Goal: Task Accomplishment & Management: Manage account settings

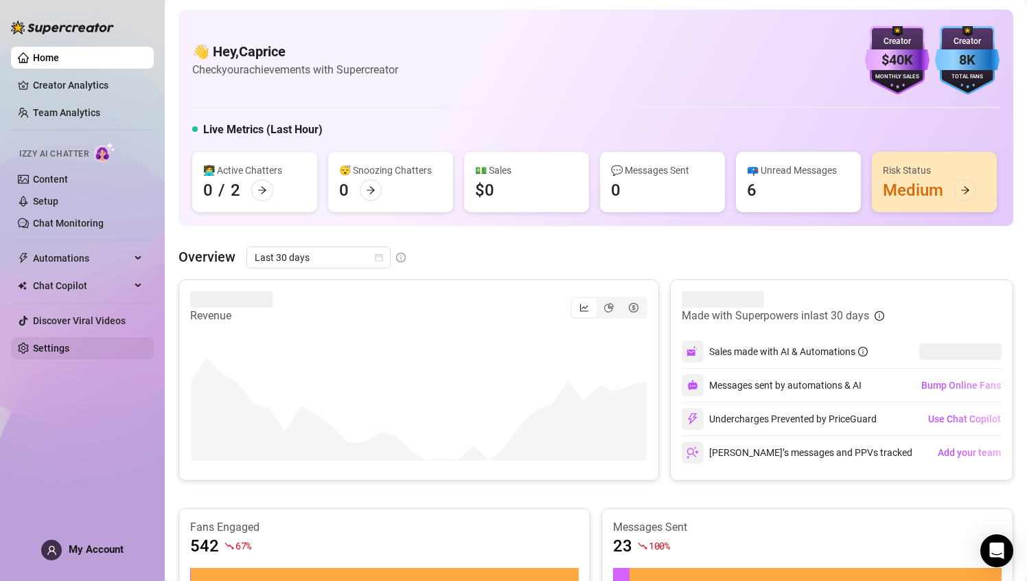
click at [59, 351] on link "Settings" at bounding box center [51, 347] width 36 height 11
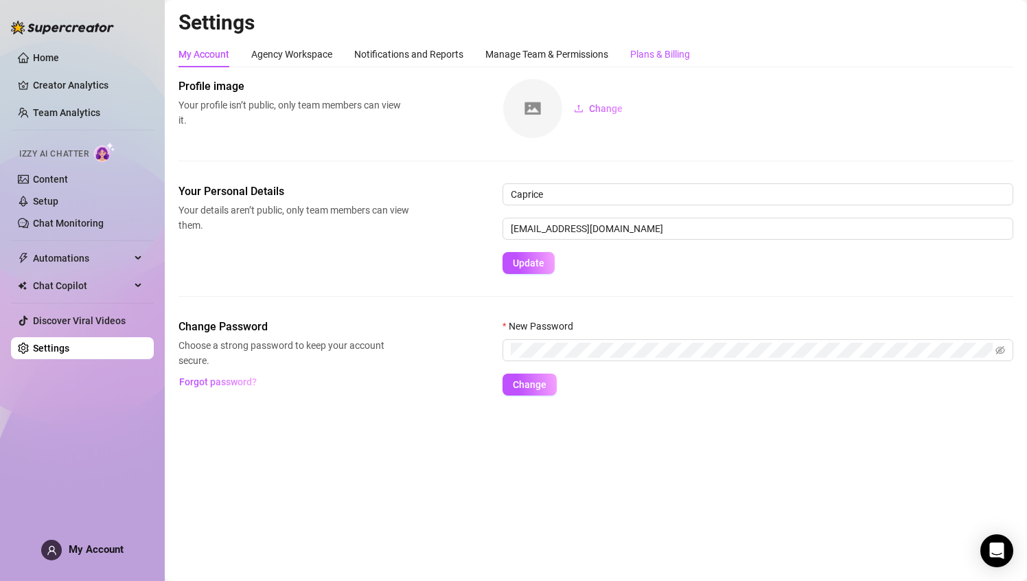
click at [644, 55] on div "Plans & Billing" at bounding box center [660, 54] width 60 height 15
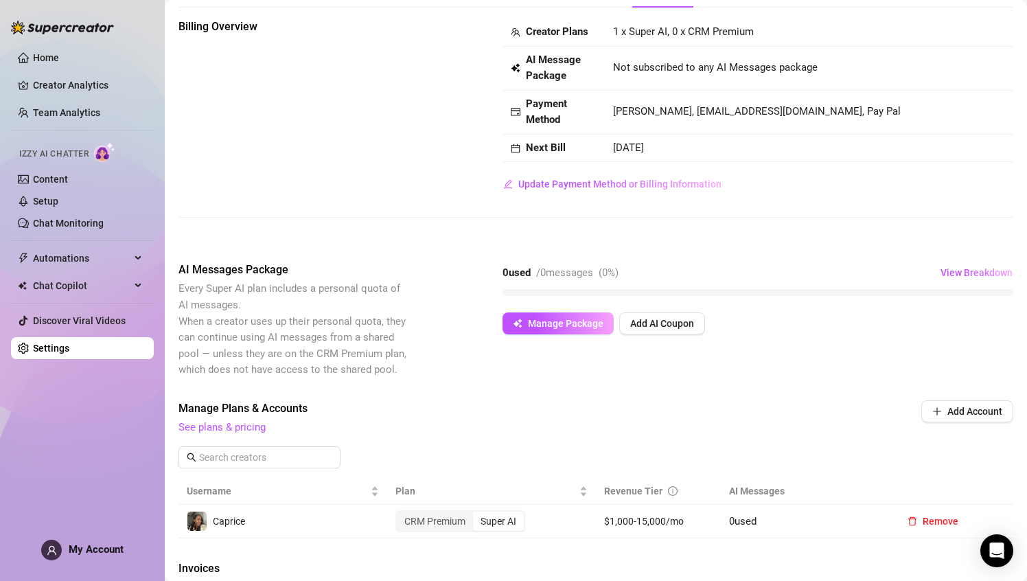
scroll to position [30, 0]
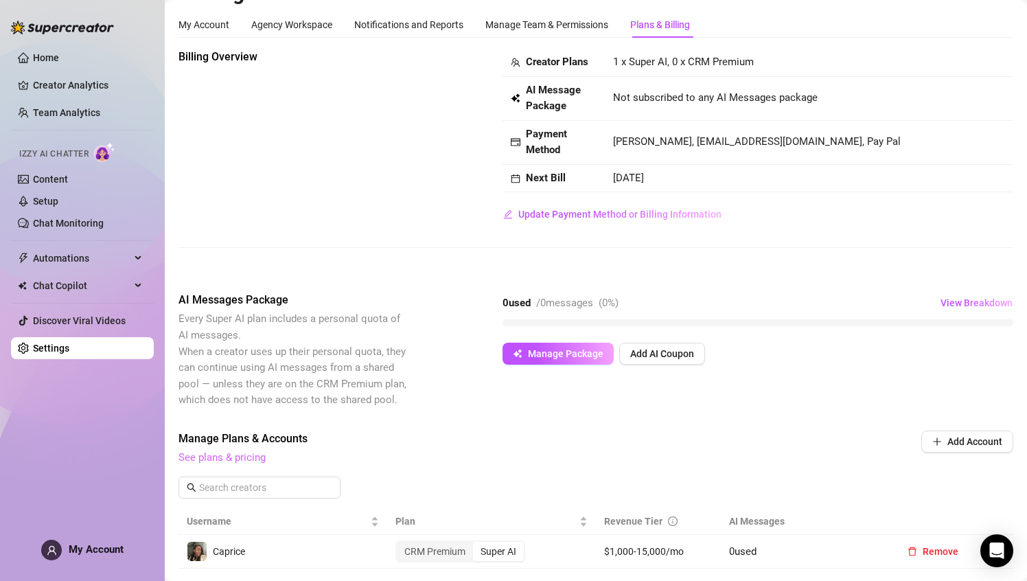
click at [244, 388] on link "See plans & pricing" at bounding box center [221, 457] width 87 height 12
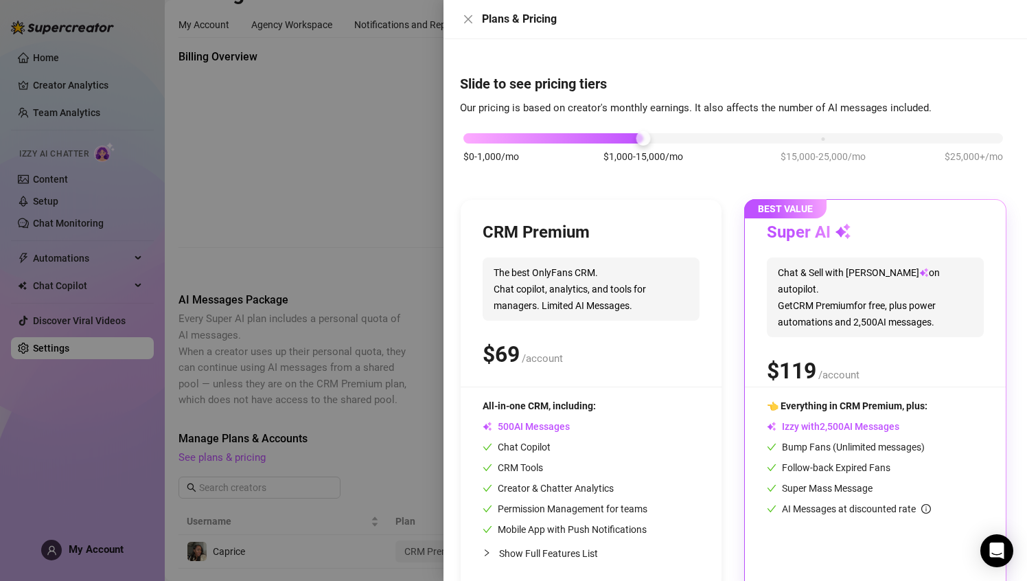
scroll to position [27, 0]
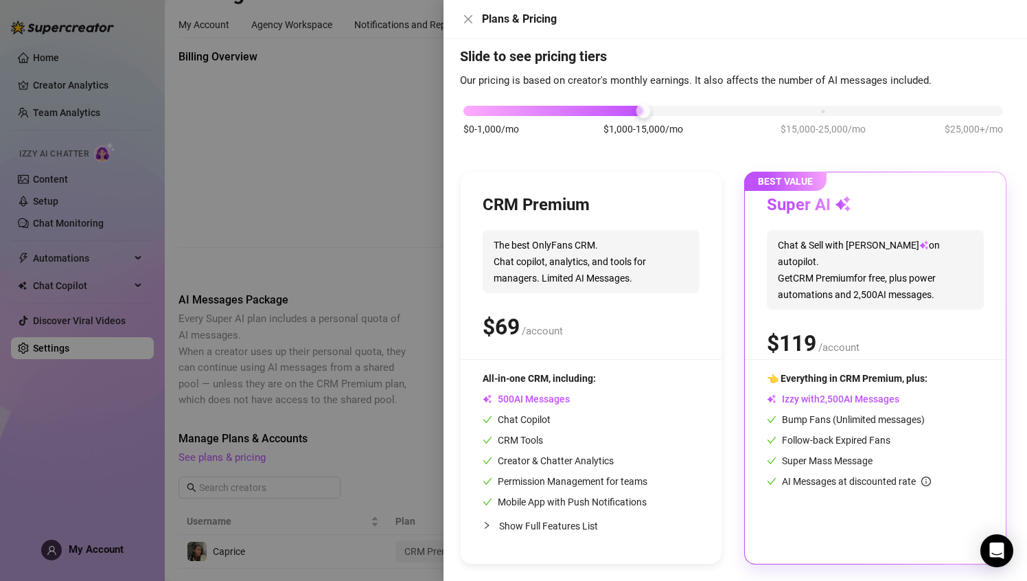
click at [594, 366] on div "CRM Premium The best OnlyFans CRM. Chat copilot, analytics, and tools for manag…" at bounding box center [591, 367] width 261 height 391
click at [624, 286] on span "The best OnlyFans CRM. Chat copilot, analytics, and tools for managers. Limited…" at bounding box center [590, 261] width 217 height 63
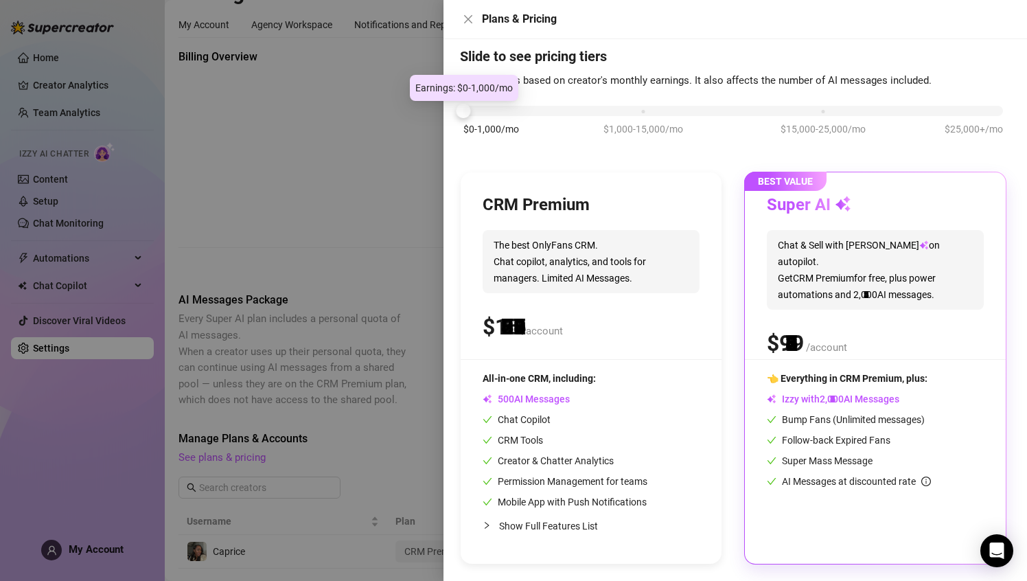
drag, startPoint x: 641, startPoint y: 107, endPoint x: 489, endPoint y: 111, distance: 152.4
click at [489, 111] on div "$0-1,000/mo $1,000-15,000/mo $15,000-25,000/mo $25,000+/mo" at bounding box center [732, 107] width 539 height 8
drag, startPoint x: 469, startPoint y: 111, endPoint x: 493, endPoint y: 111, distance: 23.3
click at [493, 111] on div "$0-1,000/mo $1,000-15,000/mo $15,000-25,000/mo $25,000+/mo" at bounding box center [732, 107] width 539 height 8
click at [493, 111] on div at bounding box center [732, 111] width 539 height 10
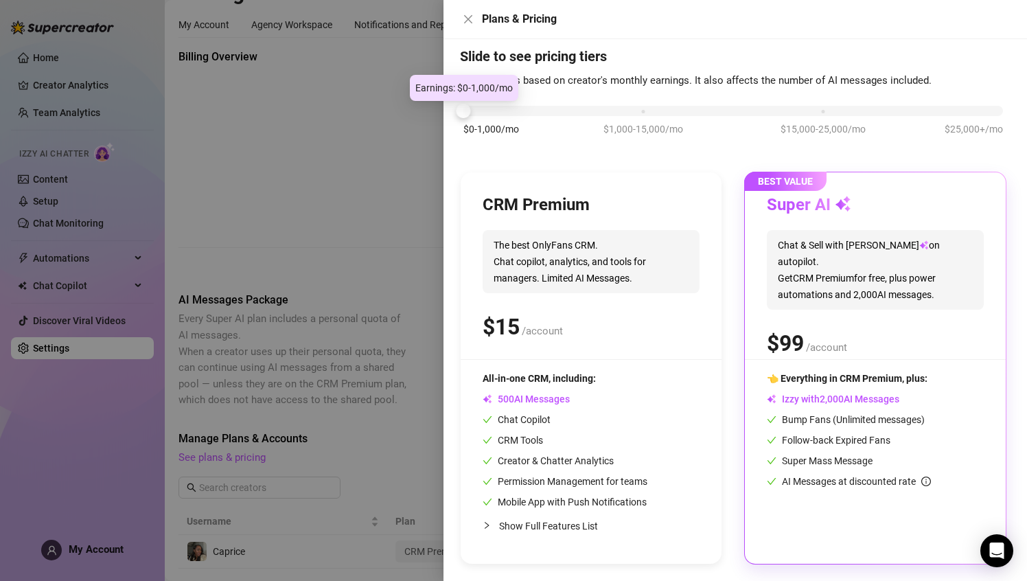
drag, startPoint x: 461, startPoint y: 110, endPoint x: 505, endPoint y: 114, distance: 44.1
click at [505, 111] on div "$0-1,000/mo $1,000-15,000/mo $15,000-25,000/mo $25,000+/mo" at bounding box center [732, 107] width 539 height 8
click at [506, 114] on div at bounding box center [732, 111] width 539 height 10
click at [647, 110] on div "$0-1,000/mo $1,000-15,000/mo $15,000-25,000/mo $25,000+/mo" at bounding box center [732, 107] width 539 height 8
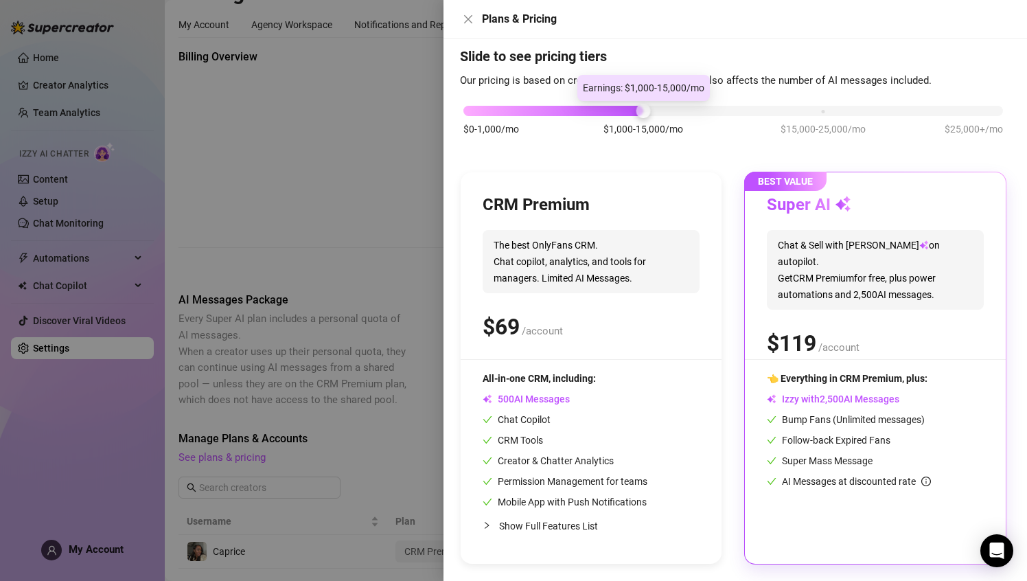
drag, startPoint x: 645, startPoint y: 113, endPoint x: 555, endPoint y: 113, distance: 89.9
click at [556, 111] on div "$0-1,000/mo $1,000-15,000/mo $15,000-25,000/mo $25,000+/mo" at bounding box center [732, 107] width 539 height 8
click at [555, 113] on div at bounding box center [553, 111] width 180 height 10
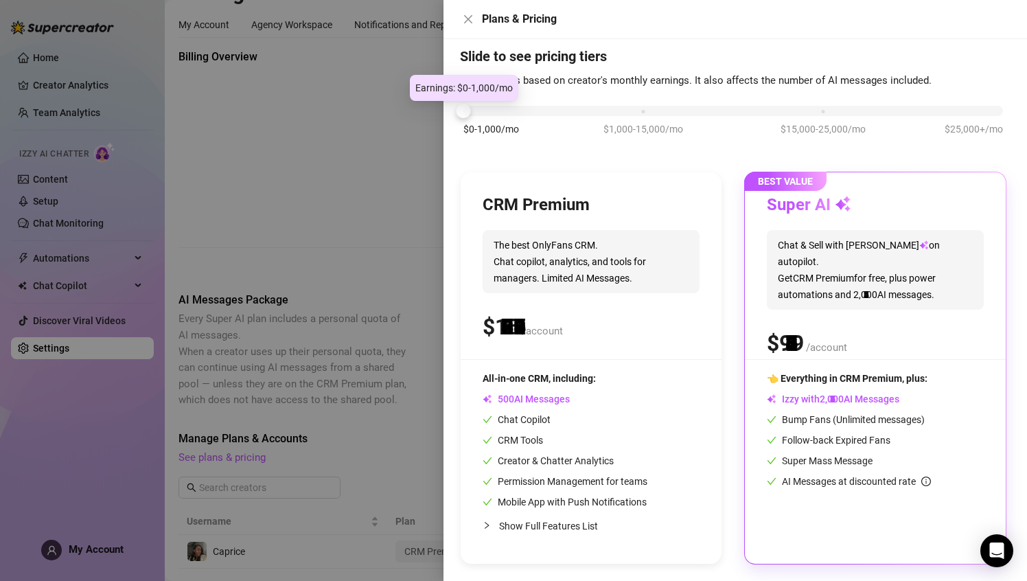
click at [543, 111] on div "$0-1,000/mo $1,000-15,000/mo $15,000-25,000/mo $25,000+/mo" at bounding box center [732, 107] width 539 height 8
click at [400, 229] on div at bounding box center [513, 290] width 1027 height 581
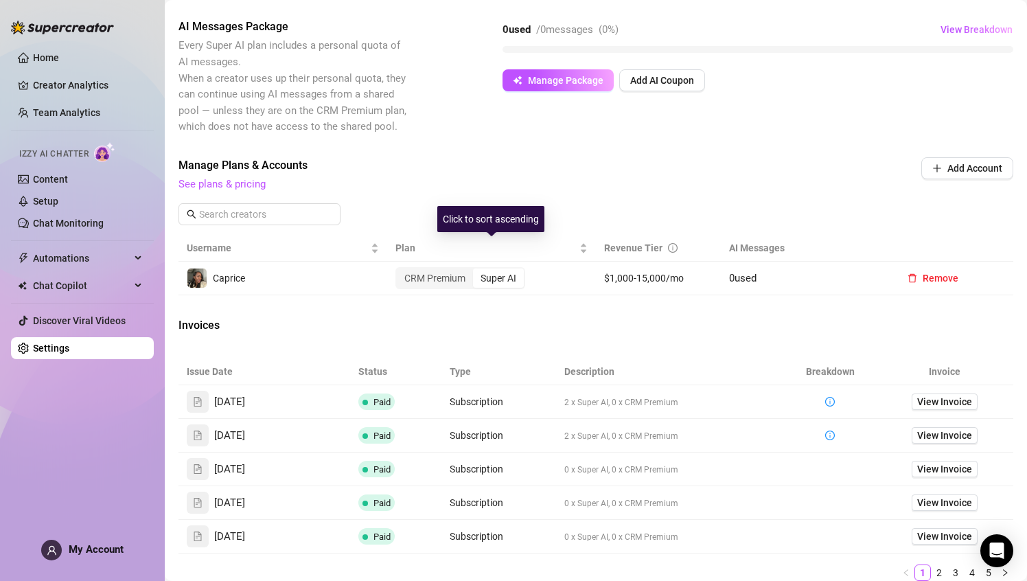
scroll to position [301, 0]
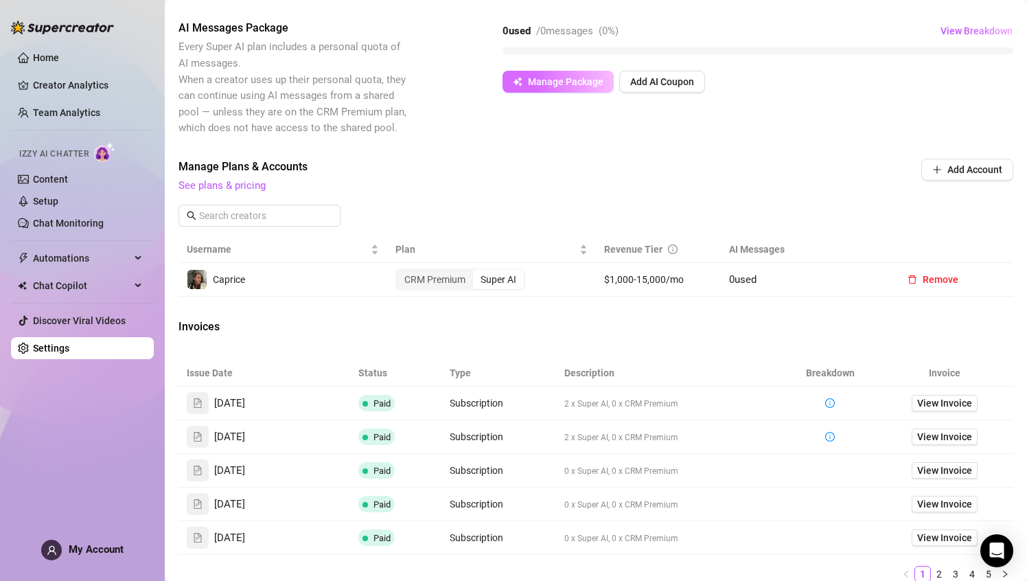
click at [543, 80] on span "Manage Package" at bounding box center [565, 81] width 75 height 11
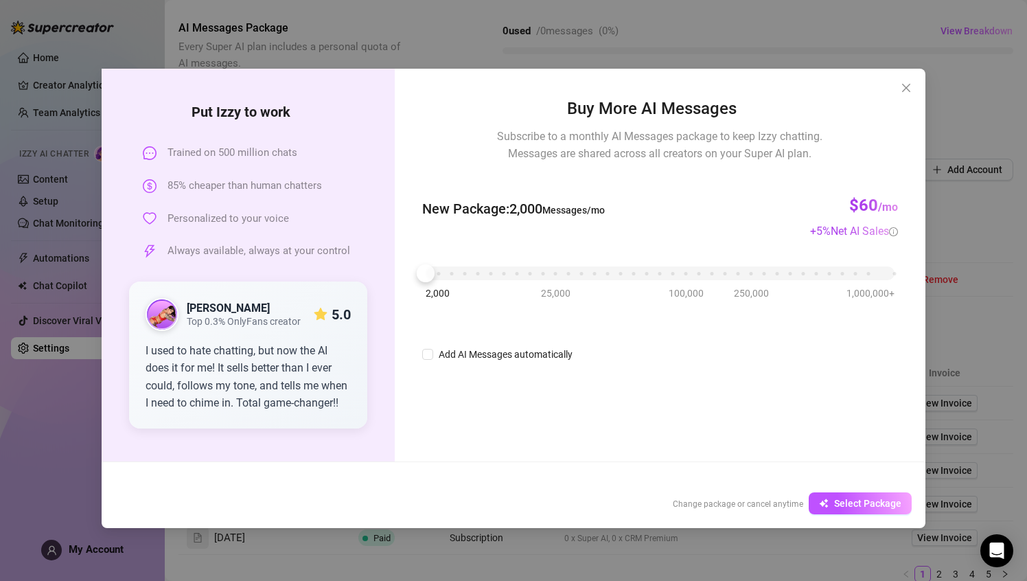
click at [797, 270] on div "Put [PERSON_NAME] to work Trained on 500 million chats 85% cheaper than human c…" at bounding box center [513, 290] width 1027 height 581
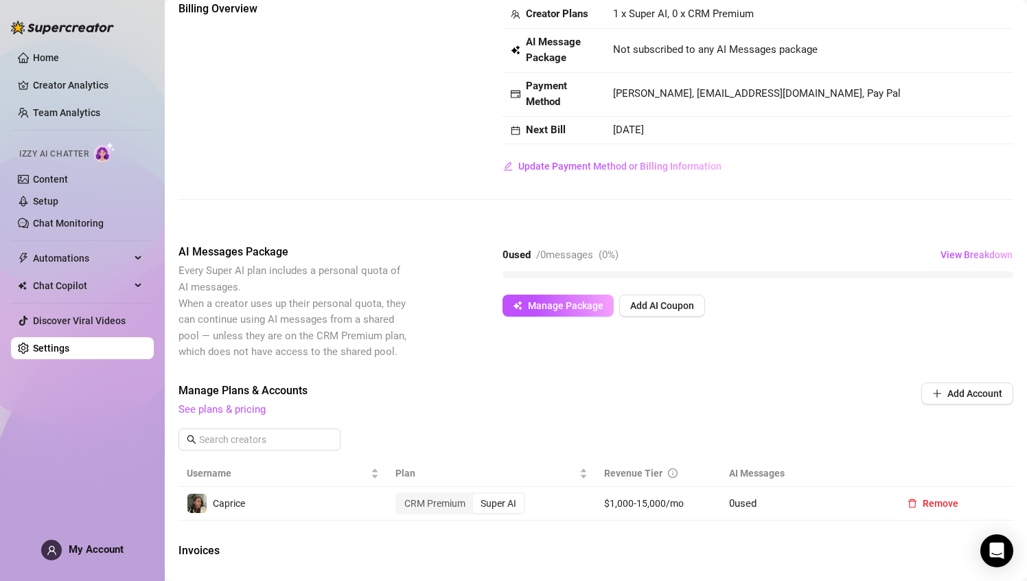
scroll to position [0, 0]
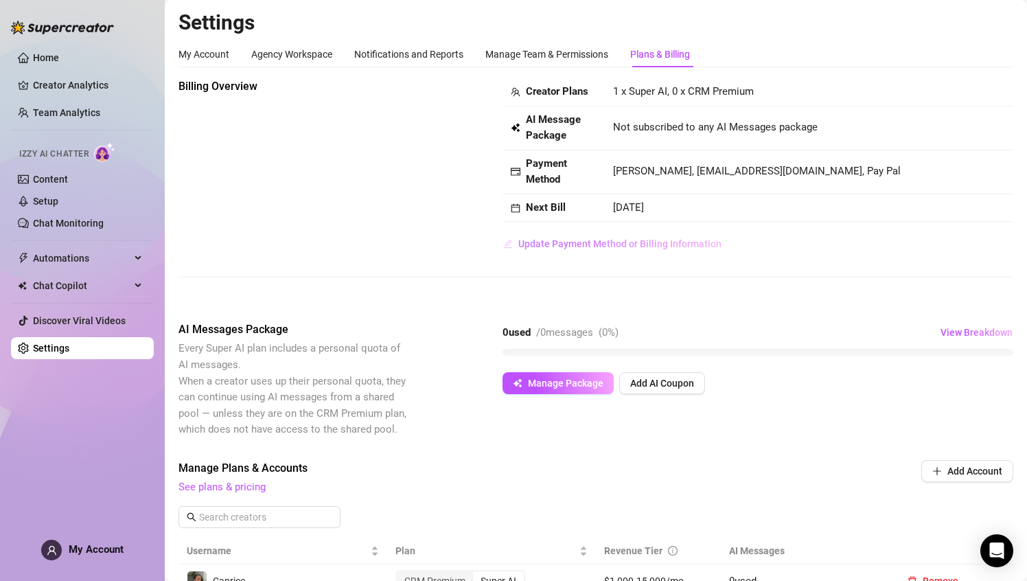
click at [633, 247] on span "Update Payment Method or Billing Information" at bounding box center [619, 243] width 203 height 11
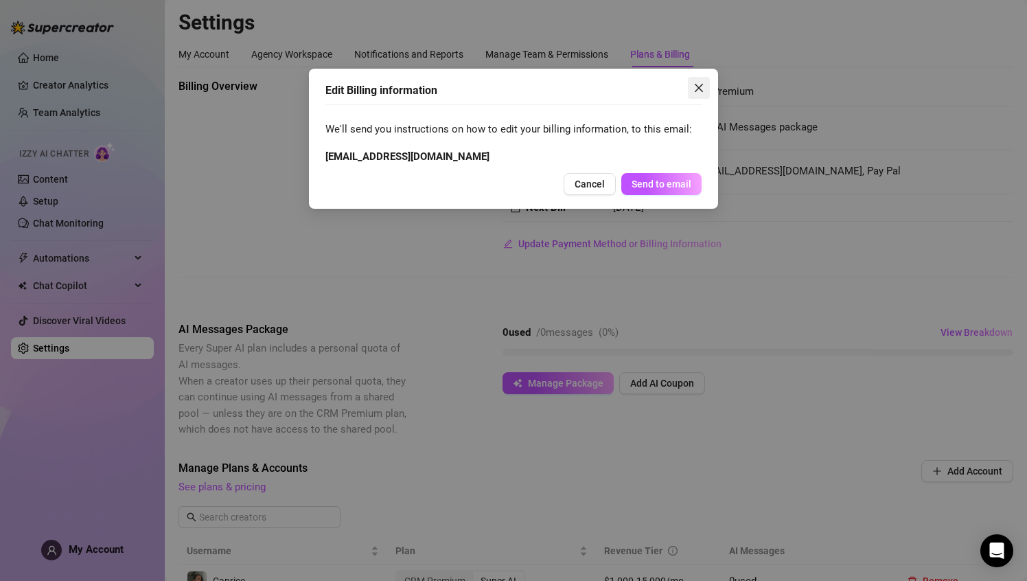
click at [699, 81] on button "Close" at bounding box center [699, 88] width 22 height 22
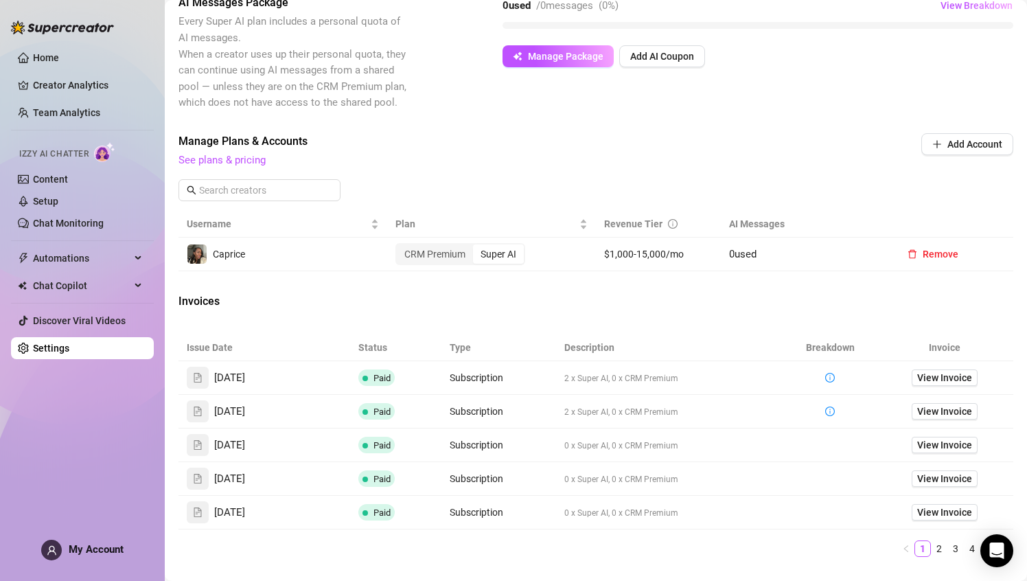
scroll to position [332, 0]
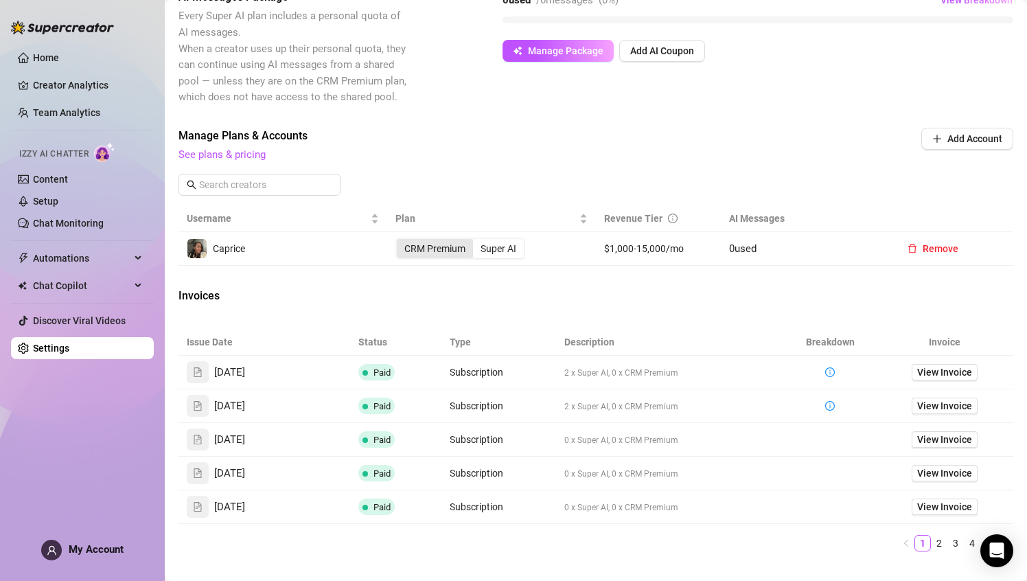
click at [441, 255] on div "CRM Premium" at bounding box center [435, 248] width 76 height 19
click at [400, 241] on input "CRM Premium" at bounding box center [400, 241] width 0 height 0
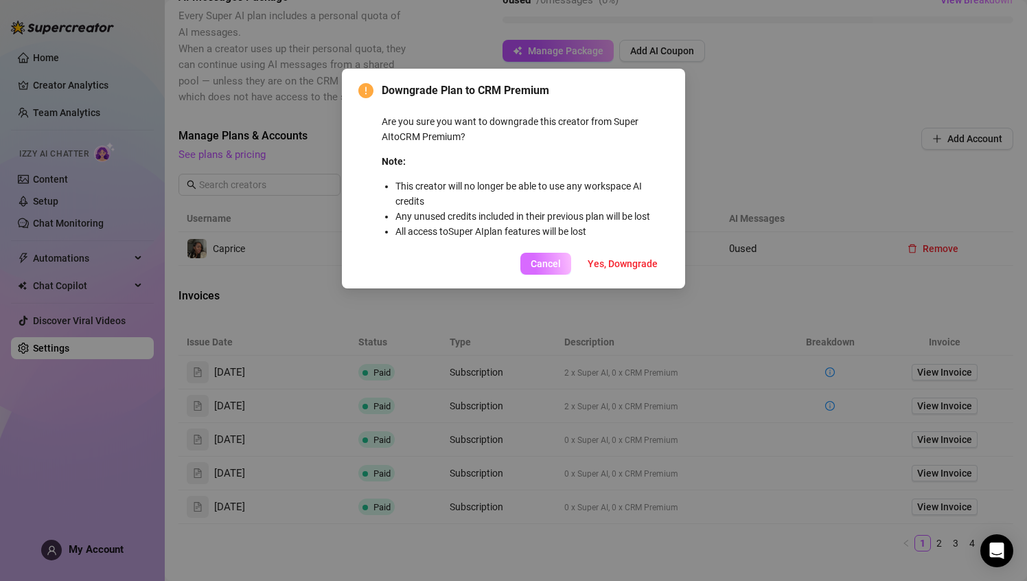
click at [553, 264] on span "Cancel" at bounding box center [546, 263] width 30 height 11
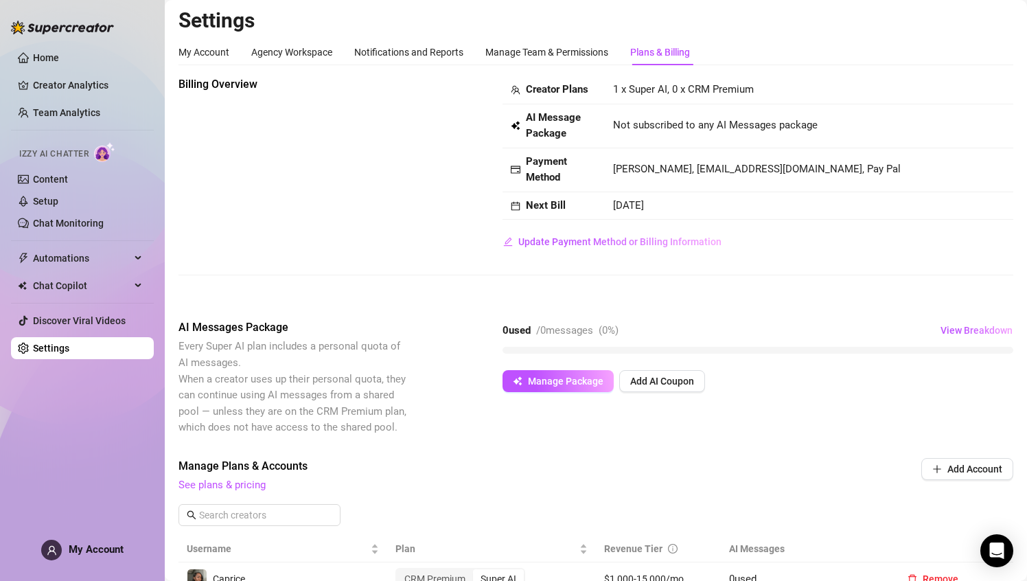
scroll to position [0, 0]
